Goal: Task Accomplishment & Management: Complete application form

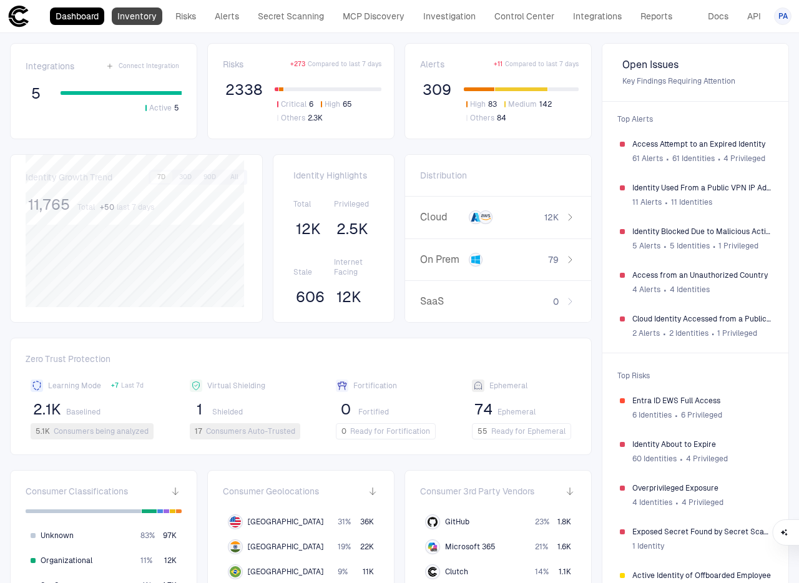
click at [157, 16] on link "Inventory" at bounding box center [137, 15] width 51 height 17
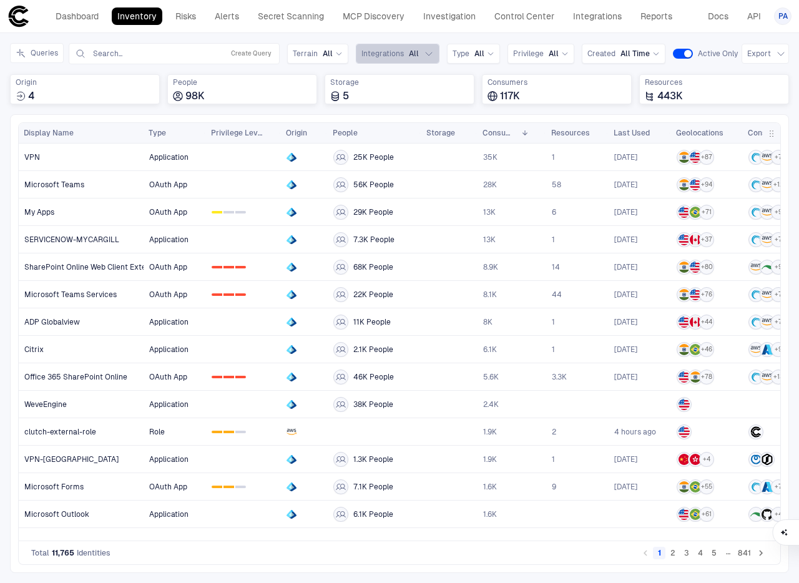
click at [409, 50] on span "All" at bounding box center [414, 54] width 10 height 10
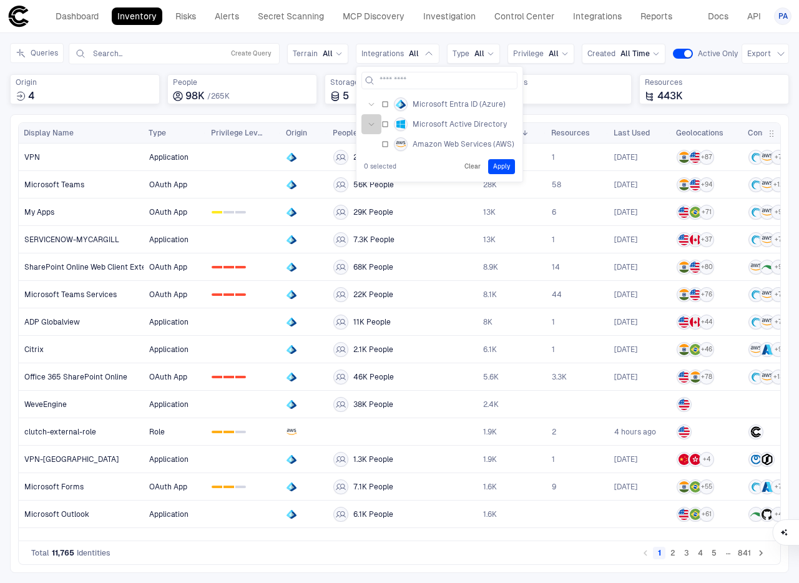
click at [371, 121] on icon "button" at bounding box center [371, 123] width 7 height 7
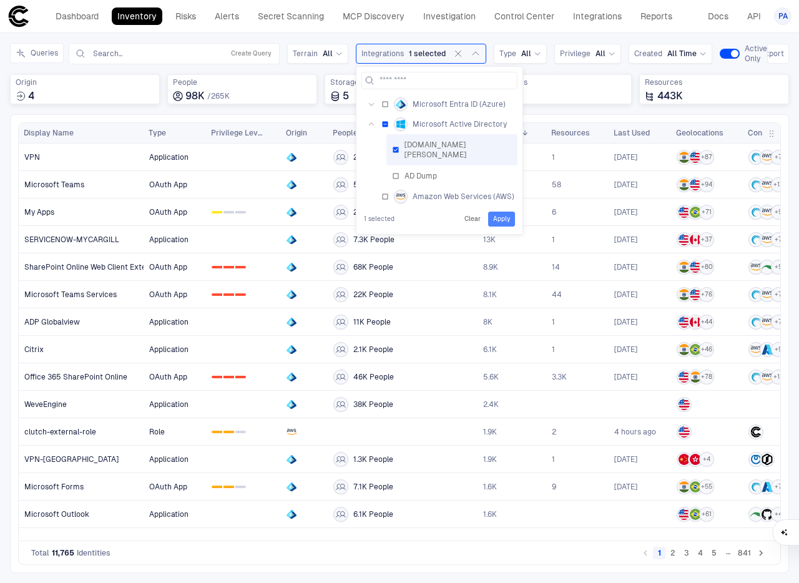
click at [501, 212] on button "Apply" at bounding box center [501, 219] width 27 height 15
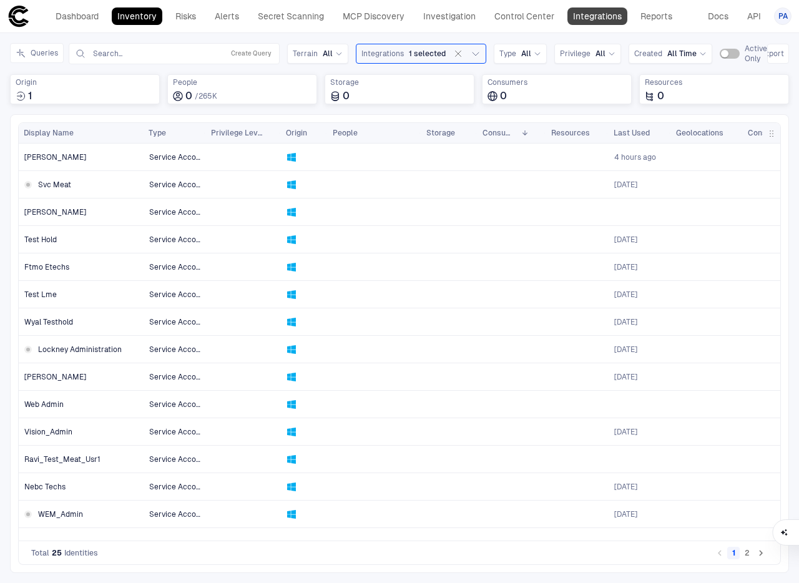
click at [600, 17] on link "Integrations" at bounding box center [597, 15] width 60 height 17
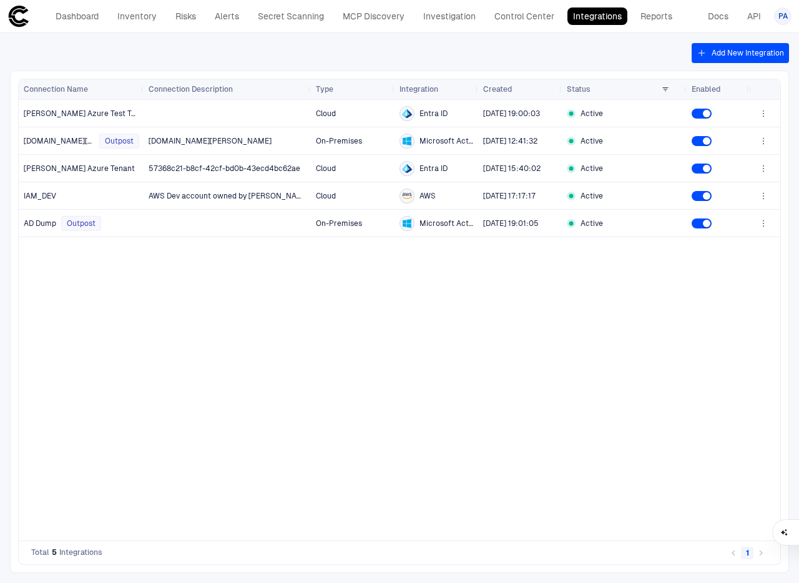
click at [755, 47] on button "Add New Integration" at bounding box center [739, 53] width 97 height 20
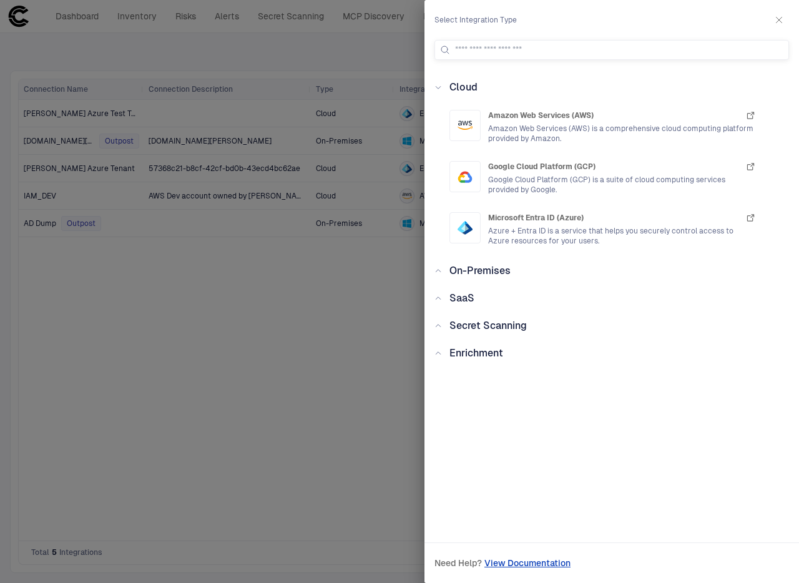
click at [777, 20] on icon "button" at bounding box center [779, 20] width 10 height 10
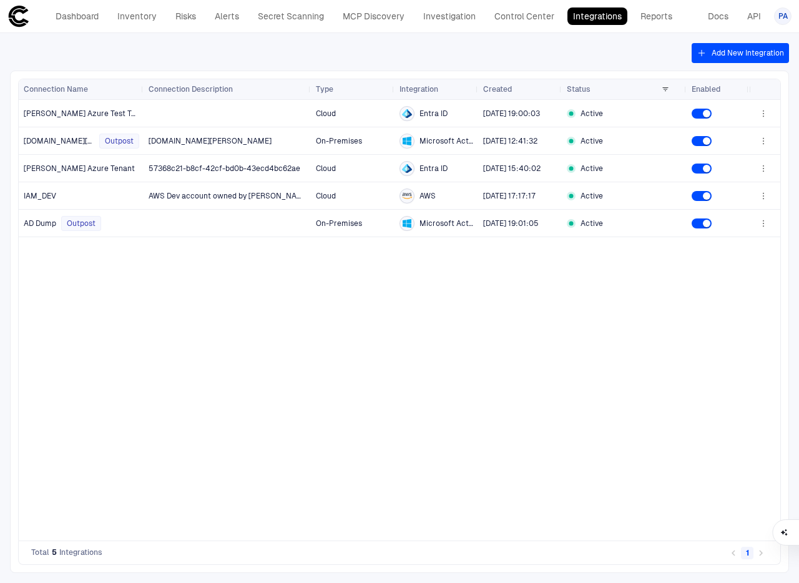
click at [593, 20] on link "Integrations" at bounding box center [597, 15] width 60 height 17
click at [753, 56] on button "Add New Integration" at bounding box center [739, 53] width 97 height 20
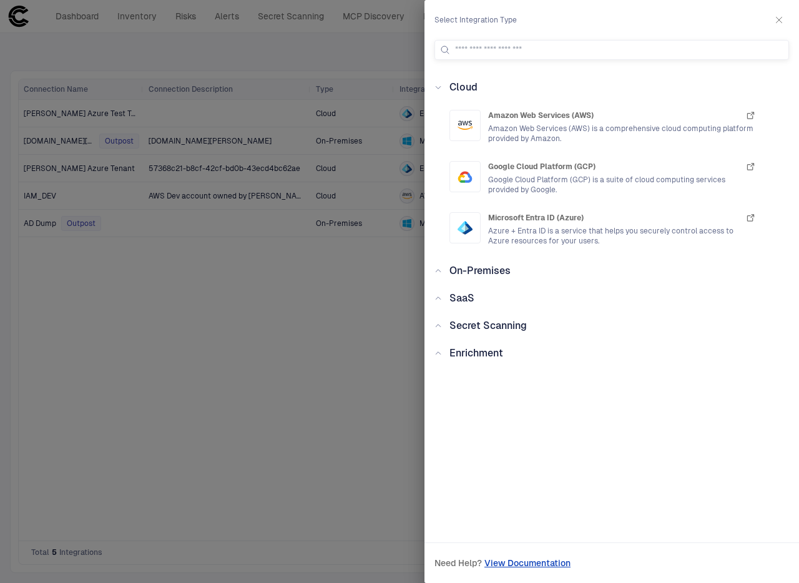
click at [440, 270] on icon at bounding box center [437, 270] width 7 height 7
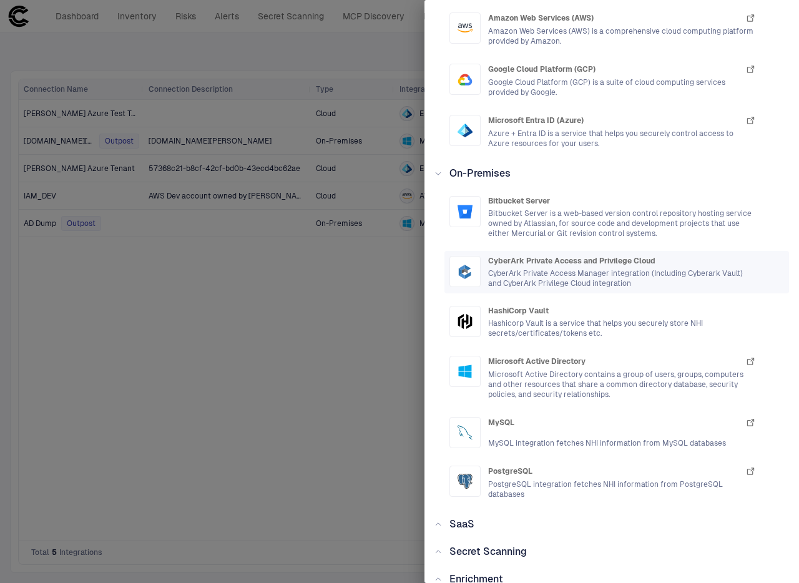
scroll to position [99, 0]
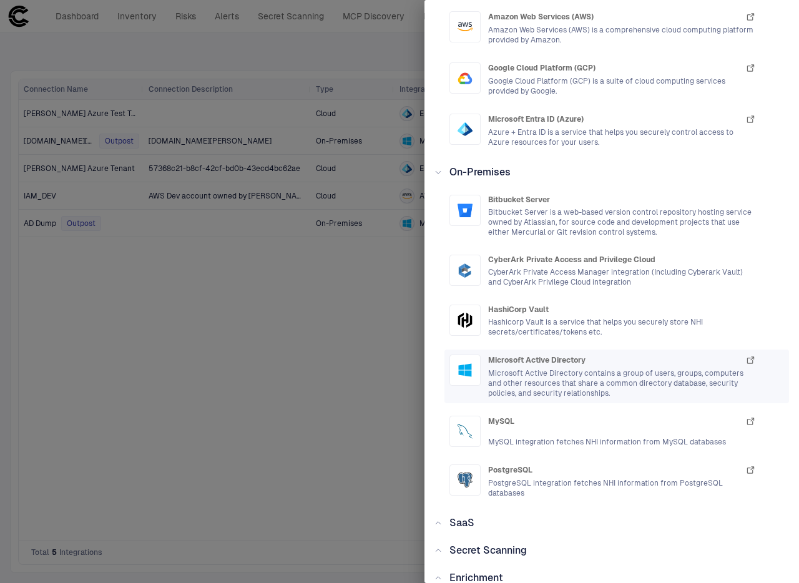
click at [562, 368] on span "Microsoft Active Directory contains a group of users, groups, computers and oth…" at bounding box center [622, 383] width 268 height 30
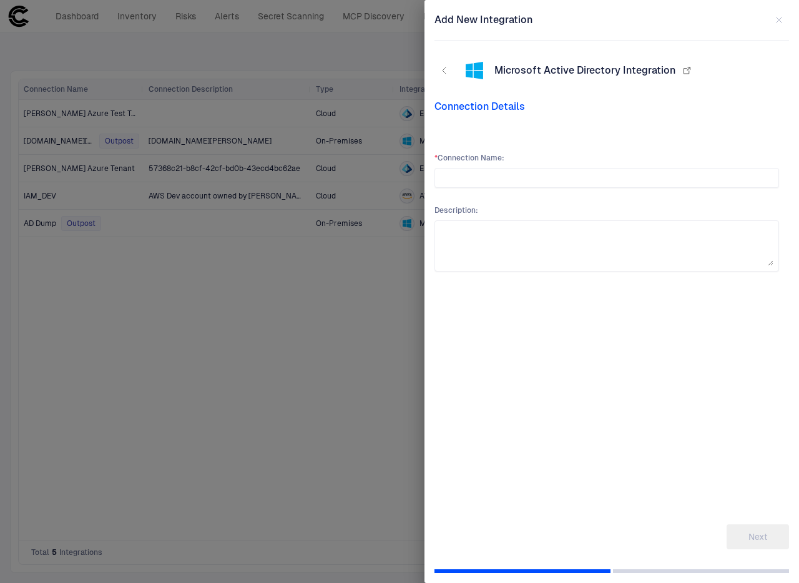
scroll to position [0, 0]
click at [547, 178] on input "text" at bounding box center [606, 177] width 333 height 19
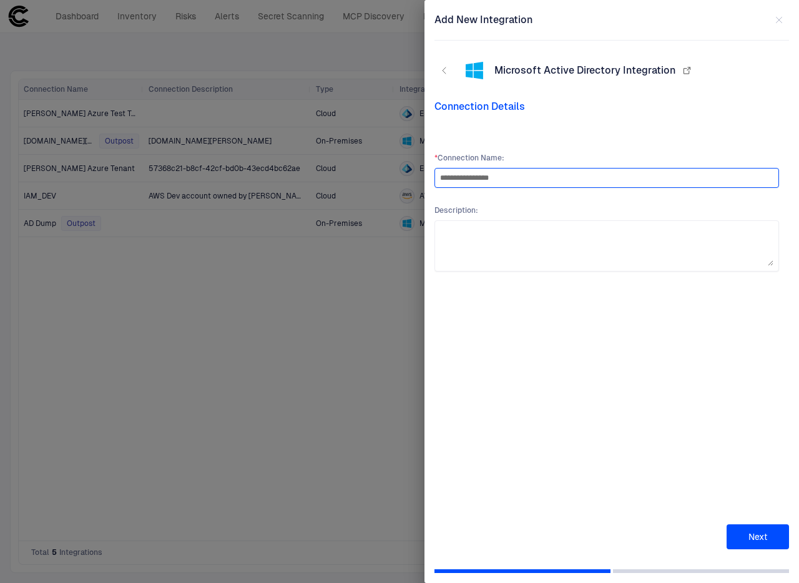
type input "**********"
click at [761, 537] on button "Next" at bounding box center [757, 536] width 62 height 25
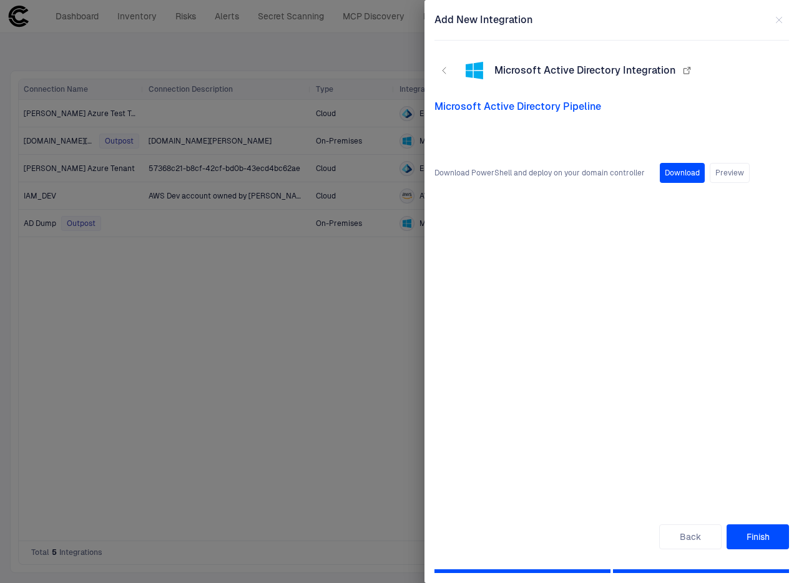
click at [678, 171] on button "Download" at bounding box center [682, 173] width 45 height 20
click at [772, 543] on button "Finish" at bounding box center [757, 536] width 62 height 25
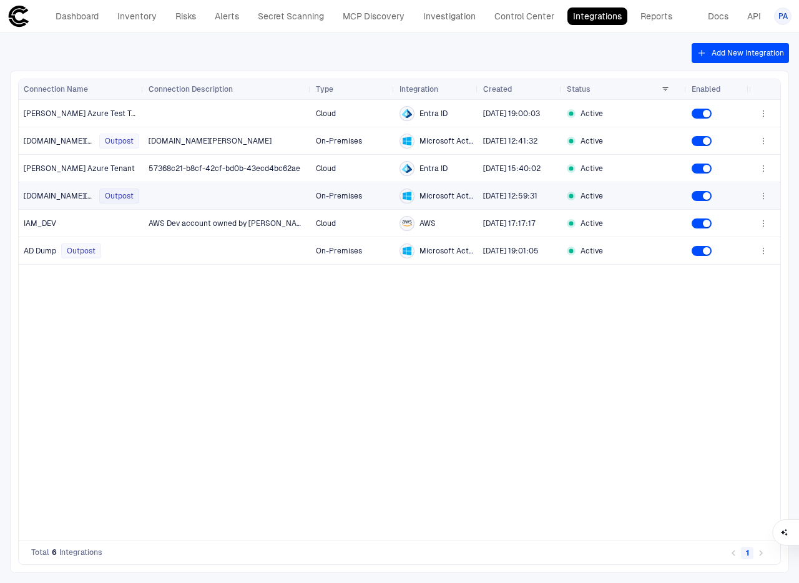
click at [51, 193] on span "[DOMAIN_NAME][PERSON_NAME]" at bounding box center [59, 196] width 71 height 10
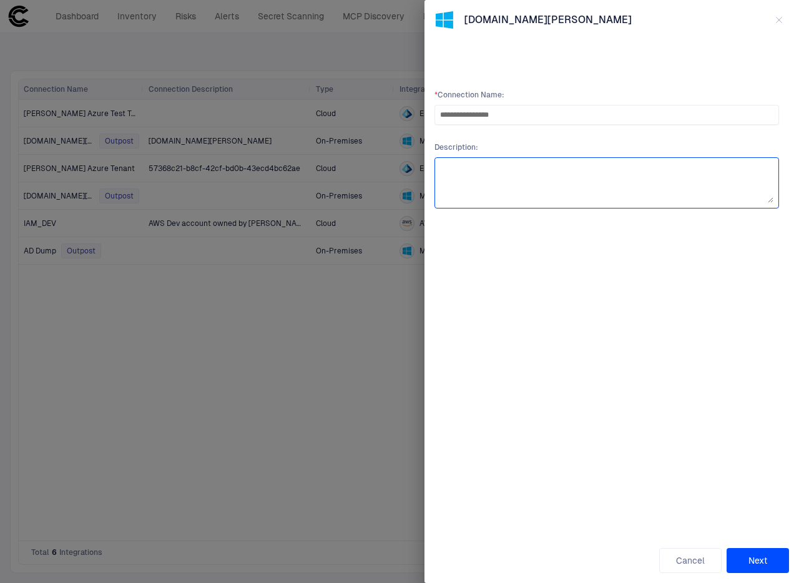
click at [469, 178] on textarea at bounding box center [606, 183] width 333 height 40
type textarea "**********"
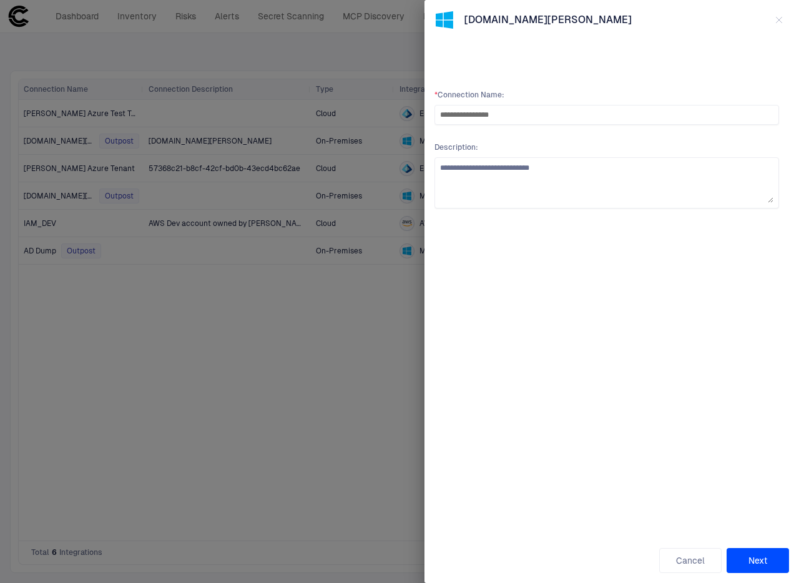
click at [757, 564] on button "Next" at bounding box center [757, 560] width 62 height 25
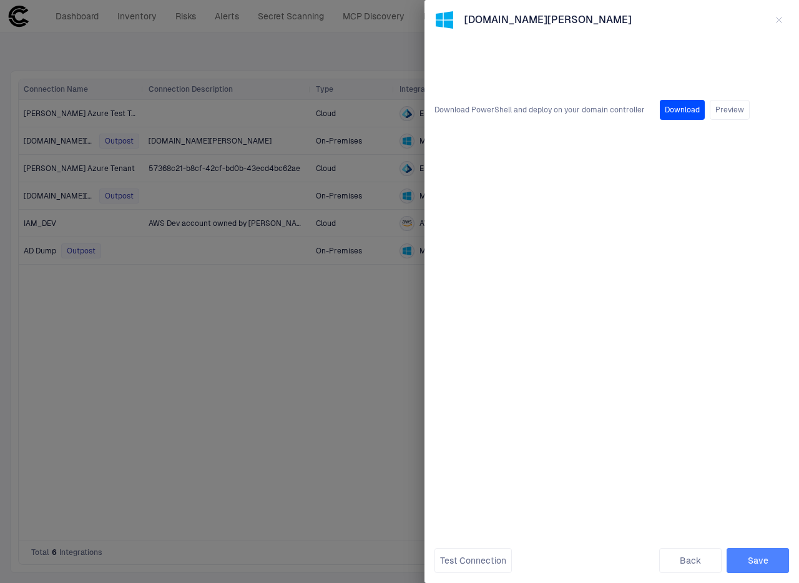
click at [758, 564] on button "Save" at bounding box center [757, 560] width 62 height 25
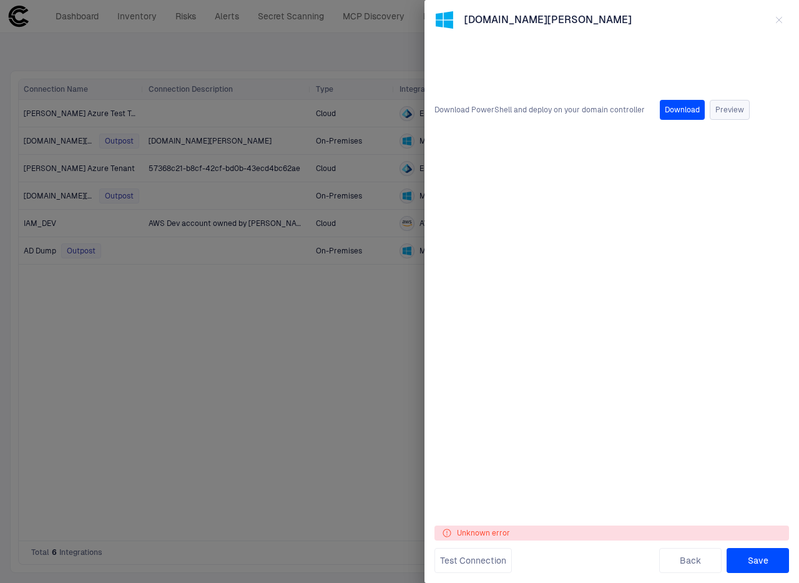
click at [723, 114] on button "Preview" at bounding box center [729, 110] width 40 height 20
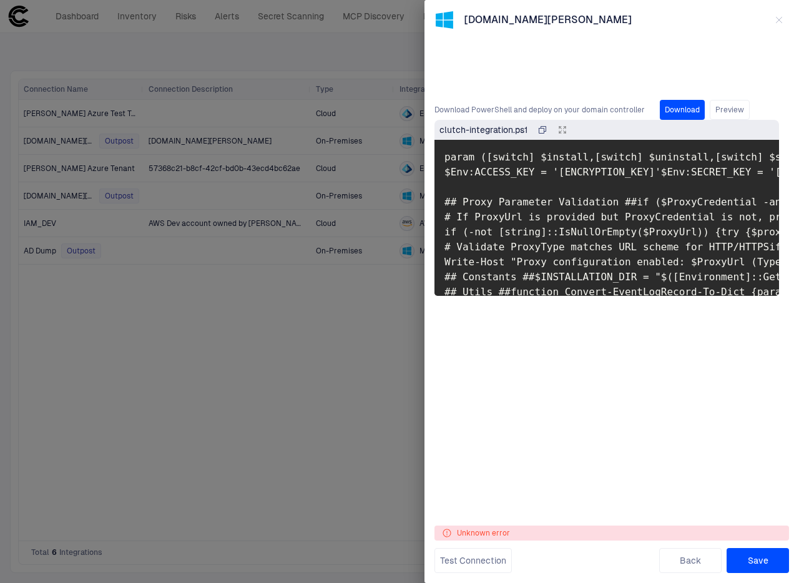
click at [555, 427] on div "Download PowerShell and deploy on your domain controller Download Preview clutc…" at bounding box center [606, 288] width 344 height 396
click at [446, 562] on button "Test Connection" at bounding box center [472, 560] width 77 height 25
click at [766, 559] on button "Save" at bounding box center [757, 560] width 62 height 25
click at [781, 21] on icon "button" at bounding box center [779, 20] width 10 height 10
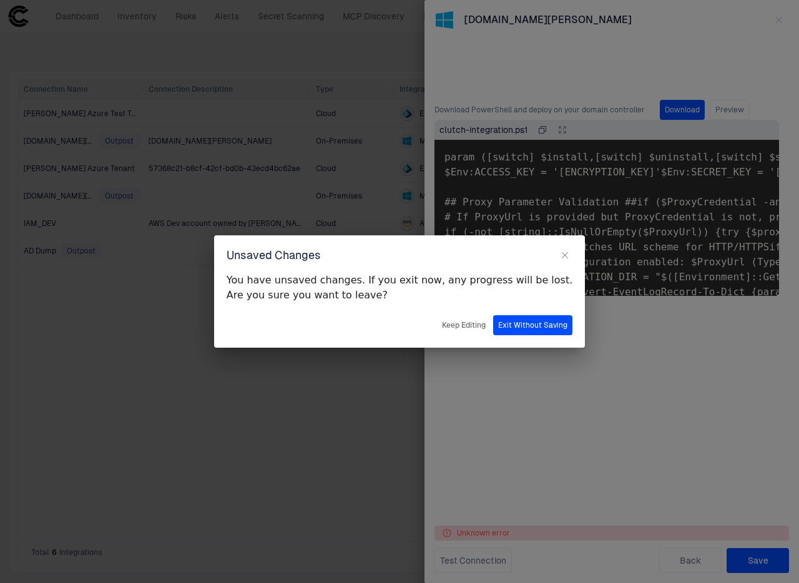
click at [502, 324] on button "Exit Without Saving" at bounding box center [532, 325] width 79 height 20
